Goal: Navigation & Orientation: Go to known website

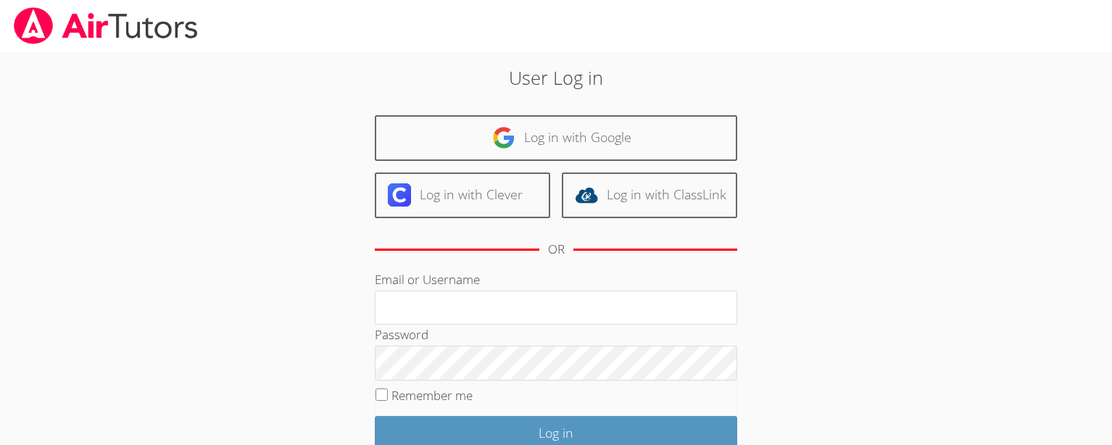
click at [105, 30] on img at bounding box center [105, 25] width 187 height 37
click at [34, 29] on img at bounding box center [105, 25] width 187 height 37
